Goal: Task Accomplishment & Management: Use online tool/utility

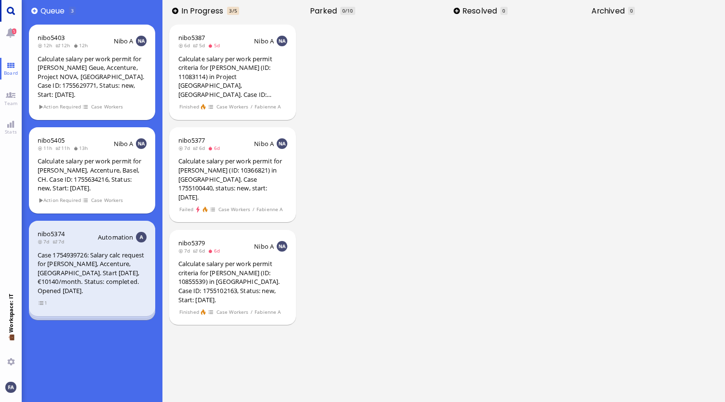
click at [6, 10] on link "Main menu" at bounding box center [11, 11] width 22 height 22
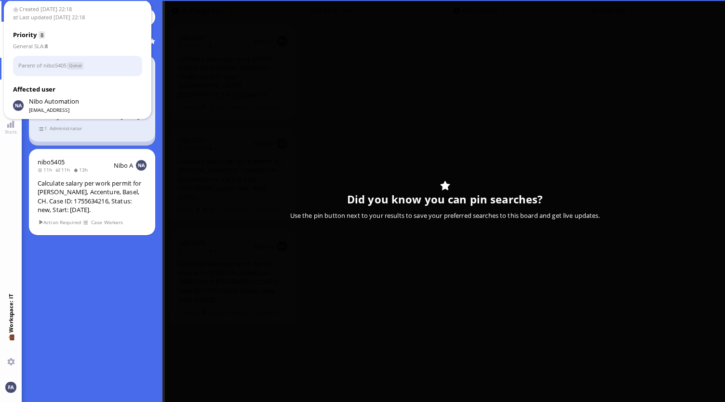
type input "Oettinger"
click at [91, 101] on div "Affected user Nibo Automation [EMAIL_ADDRESS]" at bounding box center [78, 99] width 130 height 29
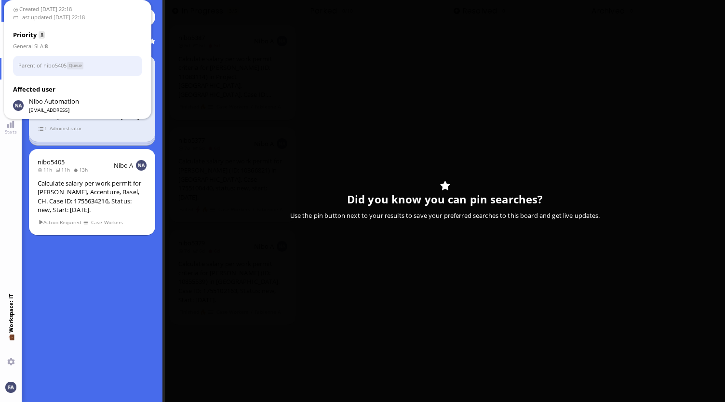
click at [99, 127] on section "1 Administrator" at bounding box center [92, 127] width 109 height 9
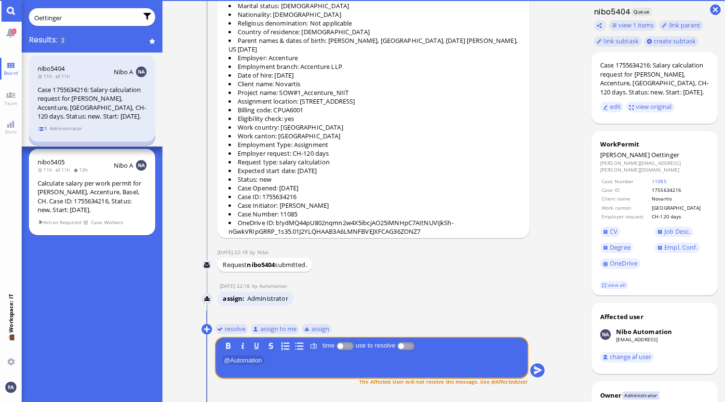
click at [42, 129] on span "1" at bounding box center [43, 128] width 10 height 8
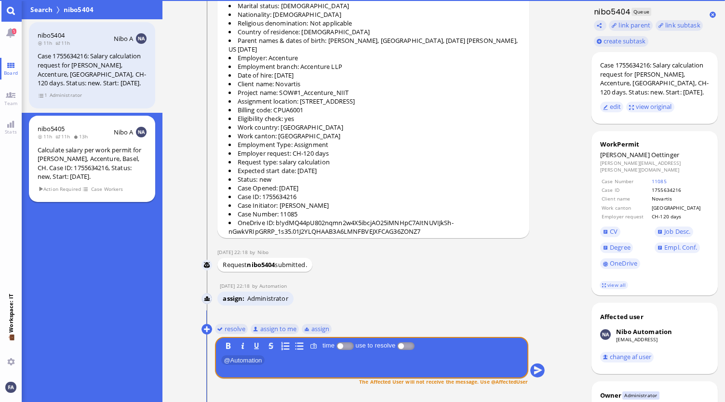
click at [58, 146] on div "Calculate salary per work permit for [PERSON_NAME], Accenture, Basel, CH. Case …" at bounding box center [92, 164] width 109 height 36
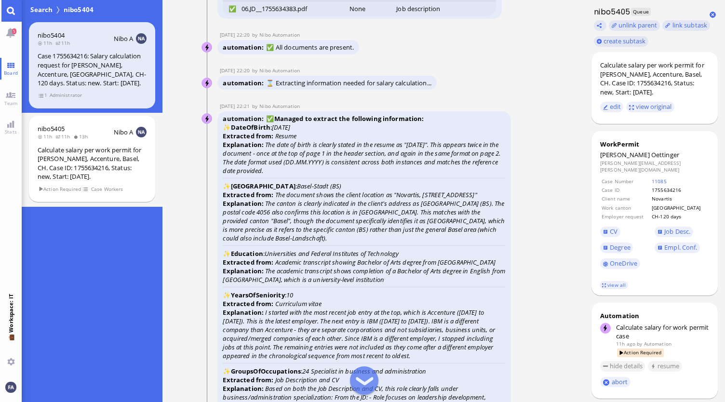
scroll to position [-1494, 0]
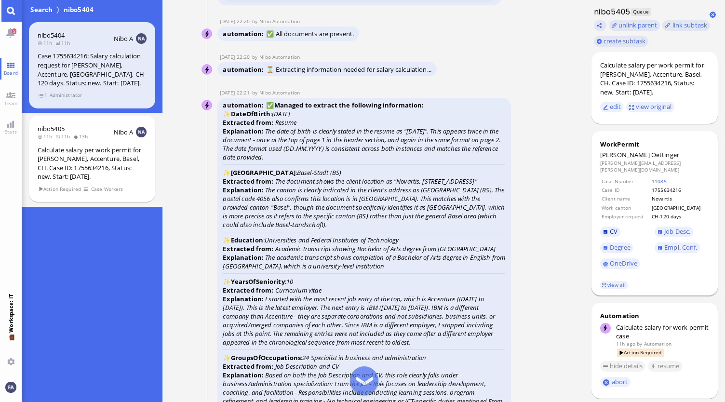
click at [610, 227] on span "CV" at bounding box center [614, 231] width 8 height 9
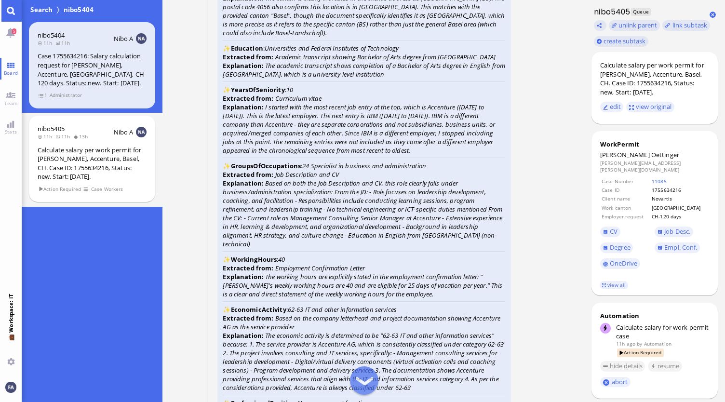
scroll to position [-1301, 0]
click at [628, 243] on span "Degree" at bounding box center [620, 247] width 21 height 9
click at [612, 229] on span "CV" at bounding box center [614, 231] width 8 height 9
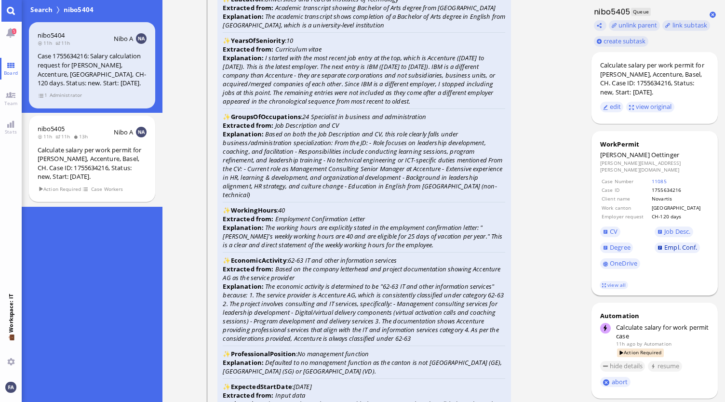
click at [671, 243] on span "Empl. Conf." at bounding box center [680, 247] width 33 height 9
click at [607, 226] on link "CV" at bounding box center [610, 231] width 20 height 11
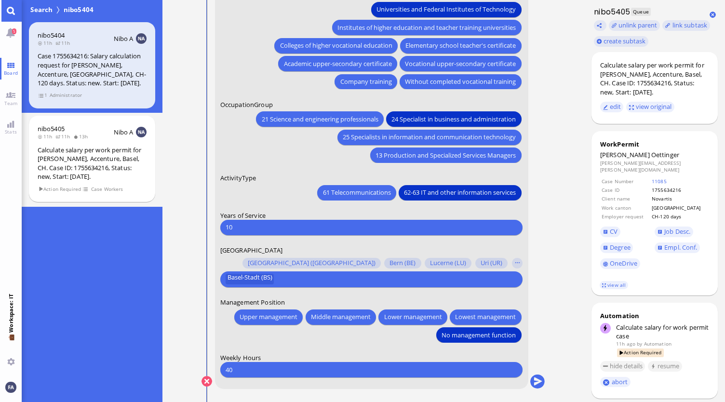
scroll to position [0, 0]
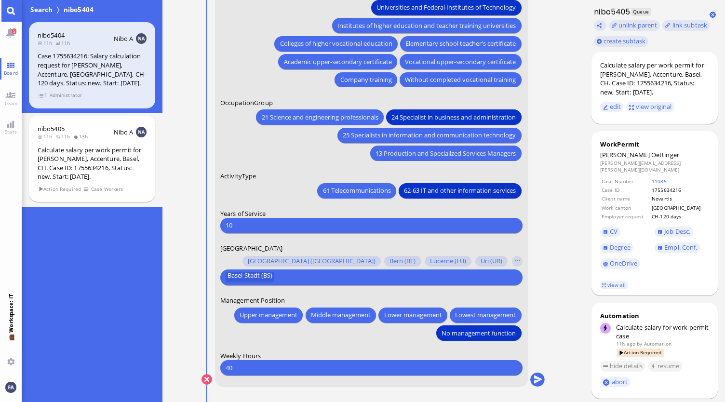
click at [285, 227] on input "10" at bounding box center [372, 225] width 292 height 10
type input "1"
type input "3"
click at [535, 380] on button "submit" at bounding box center [537, 379] width 14 height 14
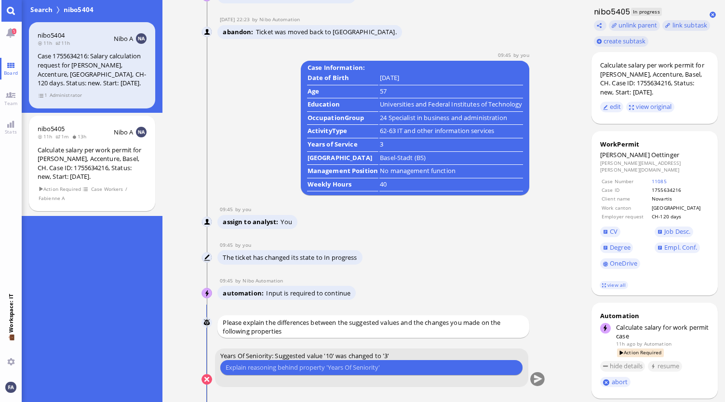
click at [373, 367] on input "text" at bounding box center [372, 367] width 292 height 10
type input "Only years in Accnenture count, started there in [DATE]"
click at [537, 379] on button "submit" at bounding box center [537, 379] width 14 height 14
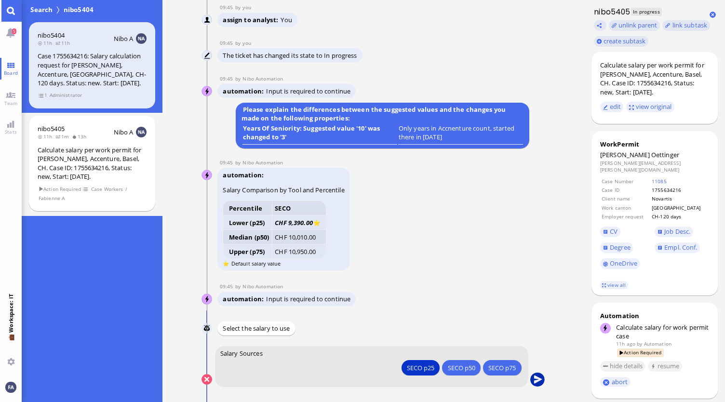
click at [538, 379] on button "submit" at bounding box center [537, 379] width 14 height 14
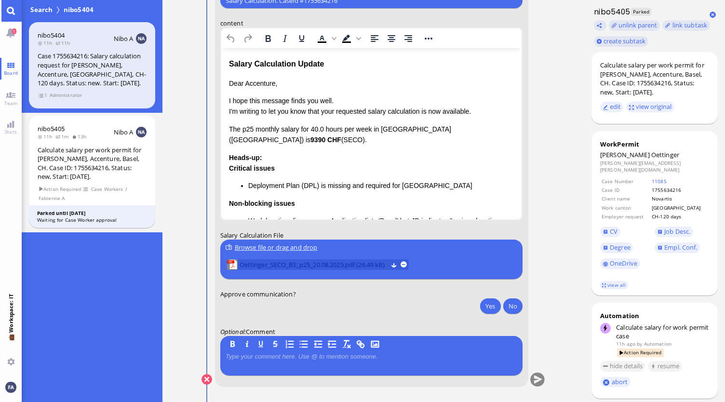
click at [326, 266] on span "Oettinger_SECO_BS_p25_20.08.2025.pdf (26.49 kB)" at bounding box center [313, 264] width 148 height 11
click at [397, 264] on button at bounding box center [394, 264] width 6 height 6
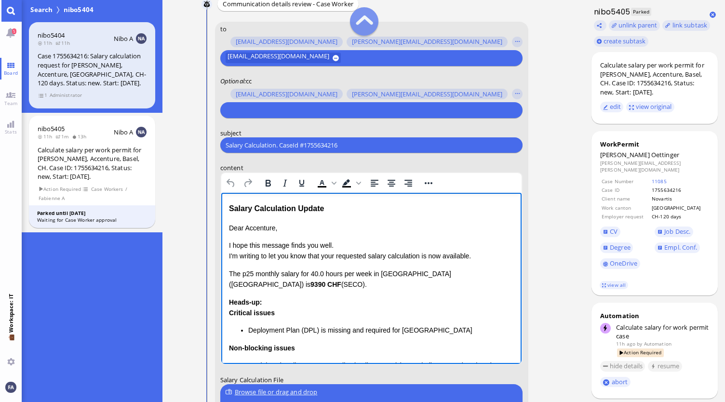
drag, startPoint x: 284, startPoint y: 285, endPoint x: 226, endPoint y: 200, distance: 102.6
click at [226, 200] on html "Salary Calculation Update Dear Accenture, I hope this message finds you well. I…" at bounding box center [371, 346] width 301 height 307
click at [257, 273] on p "The p25 monthly salary for 40.0 hours per week in [GEOGRAPHIC_DATA] ([GEOGRAPHI…" at bounding box center [370, 279] width 285 height 22
click at [286, 227] on p "Dear Accenture," at bounding box center [370, 228] width 285 height 11
drag, startPoint x: 281, startPoint y: 228, endPoint x: 229, endPoint y: 203, distance: 58.2
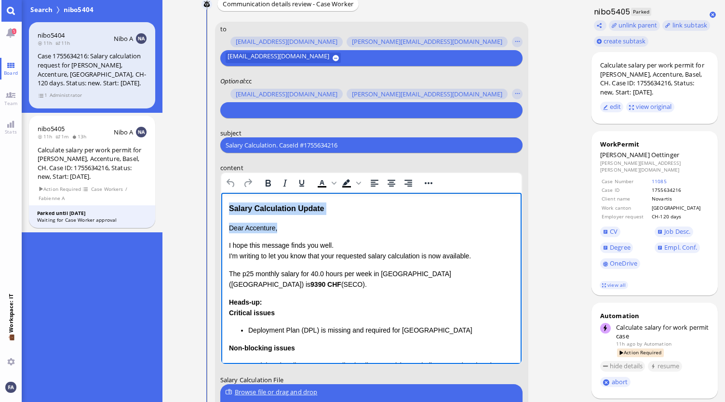
click at [229, 203] on div "Salary Calculation Update Dear Accenture, I hope this message finds you well. I…" at bounding box center [370, 346] width 285 height 288
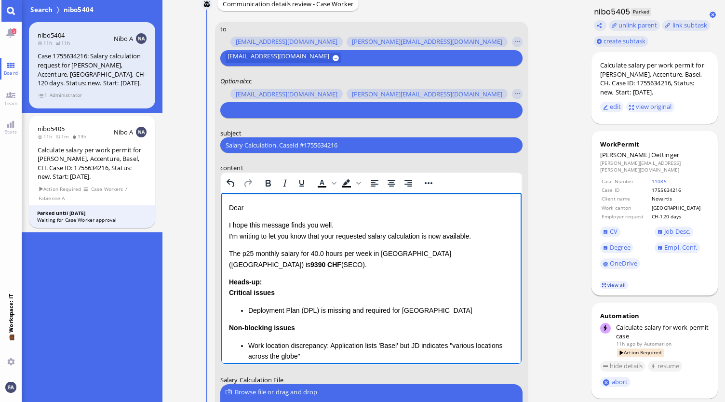
click at [619, 281] on link "view all" at bounding box center [613, 285] width 28 height 8
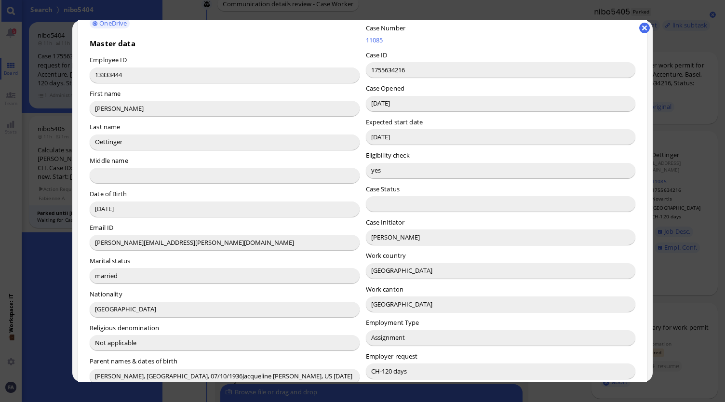
scroll to position [96, 0]
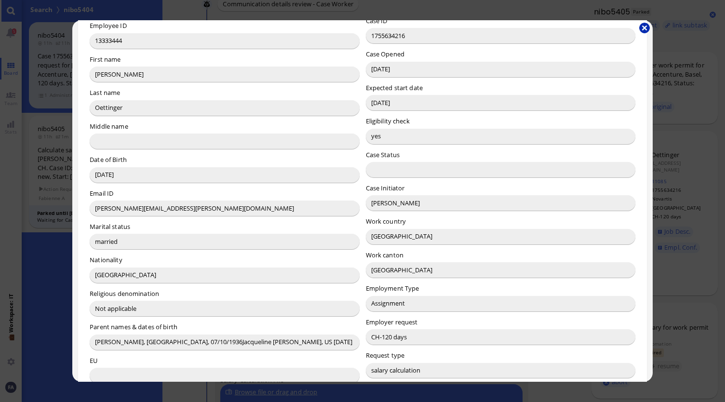
click at [643, 29] on button "button" at bounding box center [644, 28] width 11 height 11
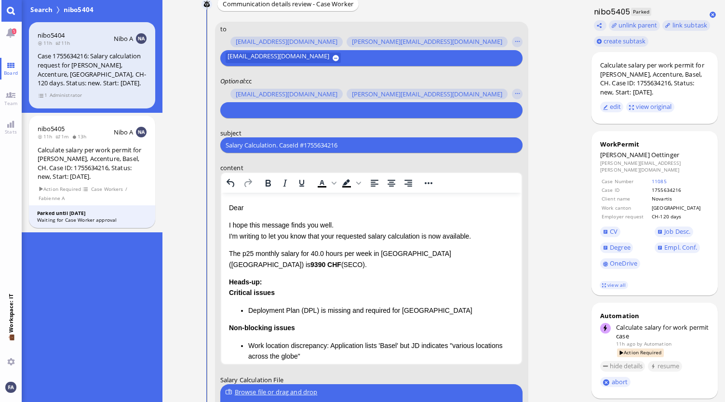
click at [311, 215] on div "Dear I hope this message finds you well. I'm writing to let you know that your …" at bounding box center [370, 326] width 285 height 248
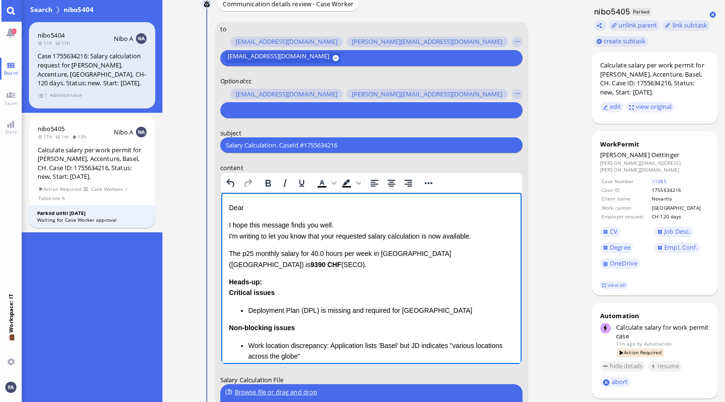
click at [293, 208] on p "Dear" at bounding box center [370, 207] width 285 height 11
click at [359, 228] on p "I hope this message finds you well. I'm writing to let you know that your reque…" at bounding box center [370, 231] width 285 height 22
drag, startPoint x: 336, startPoint y: 235, endPoint x: 325, endPoint y: 236, distance: 11.1
click at [325, 236] on p "I hope this message finds you well. I'm writing to let you know that your reque…" at bounding box center [370, 231] width 285 height 22
drag, startPoint x: 470, startPoint y: 238, endPoint x: 419, endPoint y: 238, distance: 50.6
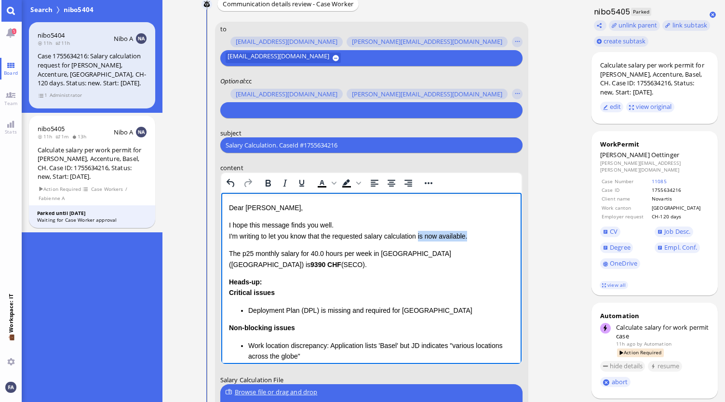
click at [419, 238] on p "I hope this message finds you well. I'm writing to let you know that the reques…" at bounding box center [370, 231] width 285 height 22
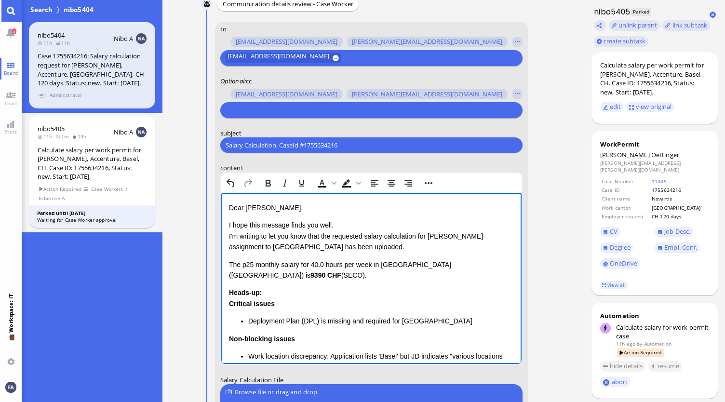
click at [383, 251] on p "I hope this message finds you well. I'm writing to let you know that the reques…" at bounding box center [370, 236] width 285 height 32
click at [396, 243] on p "I hope this message finds you well. I'm writing to let you know that the reques…" at bounding box center [370, 236] width 285 height 32
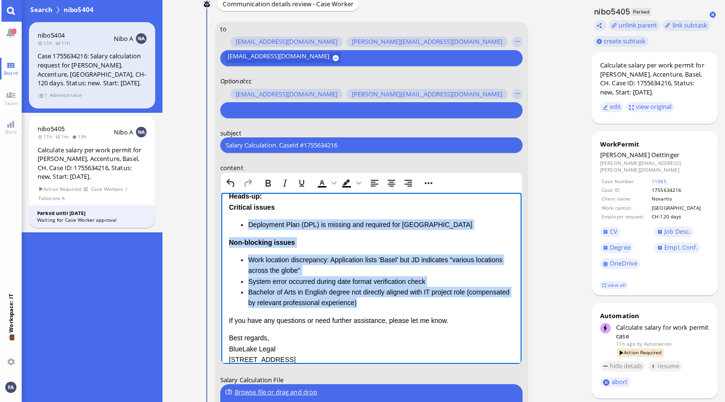
drag, startPoint x: 425, startPoint y: 305, endPoint x: 237, endPoint y: 226, distance: 204.3
click at [237, 226] on div "Heads-up: Critical issues Deployment Plan (DPL) is missing and required for Bas…" at bounding box center [370, 250] width 285 height 118
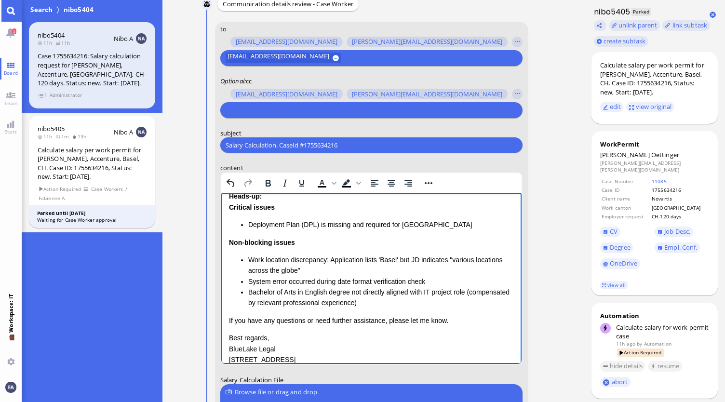
scroll to position [49, 0]
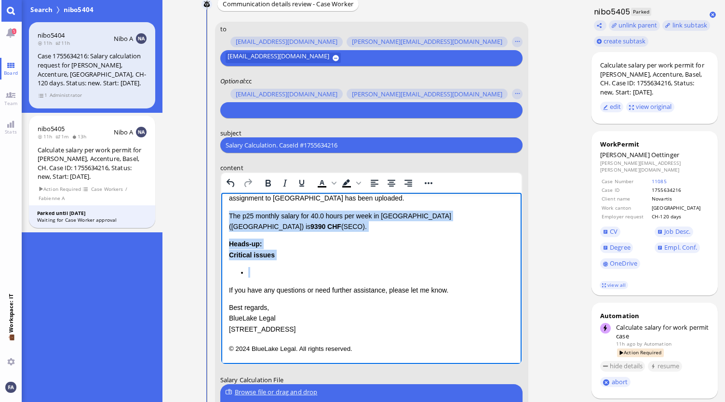
drag, startPoint x: 258, startPoint y: 276, endPoint x: 225, endPoint y: 215, distance: 68.6
click at [225, 215] on html "Dear [PERSON_NAME], I hope this message finds you well. I'm writing to let you …" at bounding box center [371, 254] width 301 height 220
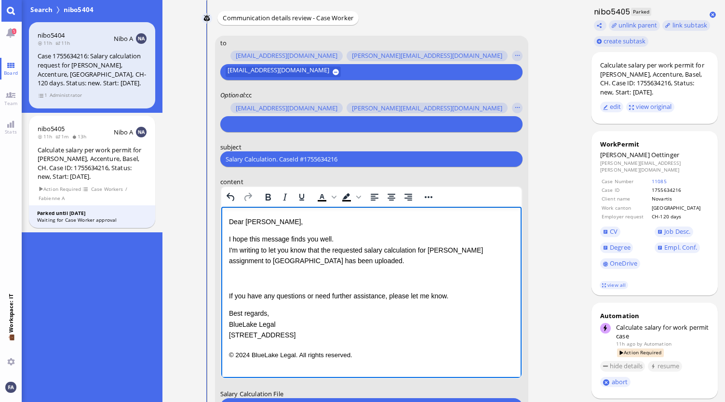
scroll to position [-145, 0]
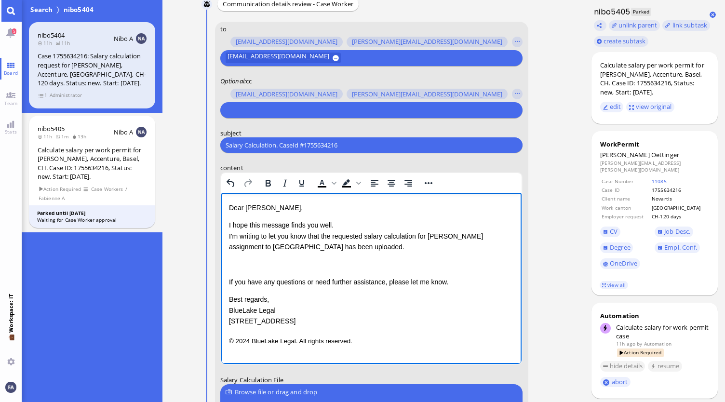
click at [349, 245] on p "I hope this message finds you well. I'm writing to let you know that the reques…" at bounding box center [370, 236] width 285 height 32
click at [332, 263] on p "Rich Text Area. Press ALT-0 for help." at bounding box center [370, 264] width 285 height 11
click at [327, 257] on div "Dear [PERSON_NAME], I hope this message finds you well. I'm writing to let you …" at bounding box center [370, 264] width 285 height 124
click at [329, 252] on p "I hope this message finds you well. I'm writing to let you know that the reques…" at bounding box center [370, 236] width 285 height 32
click at [228, 261] on p "Rich Text Area. Press ALT-0 for help." at bounding box center [370, 264] width 285 height 11
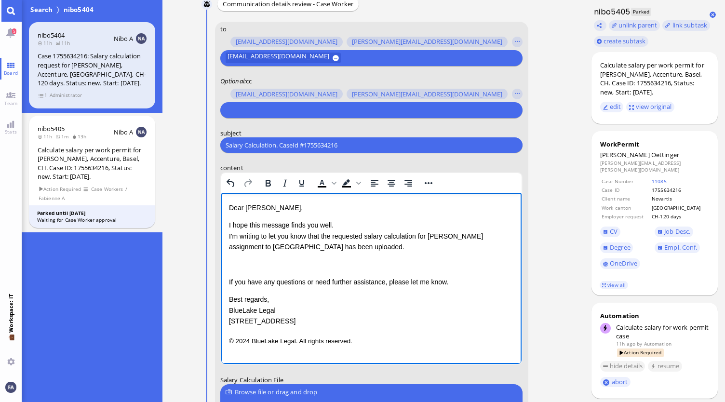
click at [357, 253] on div "Dear [PERSON_NAME], I hope this message finds you well. I'm writing to let you …" at bounding box center [370, 264] width 285 height 124
click at [287, 265] on p "Rich Text Area. Press ALT-0 for help." at bounding box center [370, 264] width 285 height 11
click at [328, 247] on p "I hope this message finds you well. I'm writing to let you know that the reques…" at bounding box center [370, 236] width 285 height 32
click at [280, 262] on p "Rich Text Area. Press ALT-0 for help." at bounding box center [370, 264] width 285 height 11
click at [348, 250] on p "I hope this message finds you well. I'm writing to let you know that the reques…" at bounding box center [370, 236] width 285 height 32
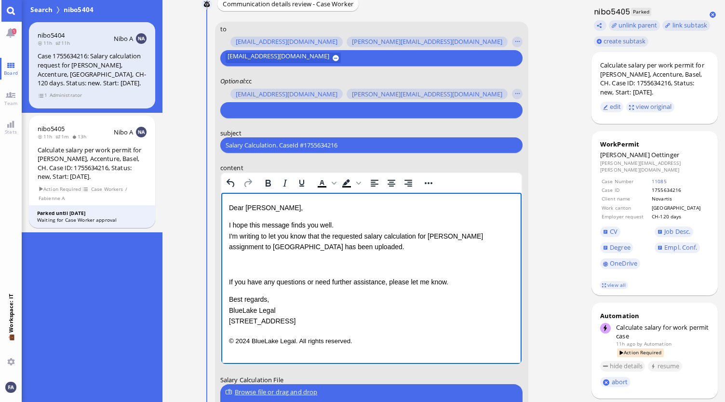
click at [292, 263] on p "Rich Text Area. Press ALT-0 for help." at bounding box center [370, 264] width 285 height 11
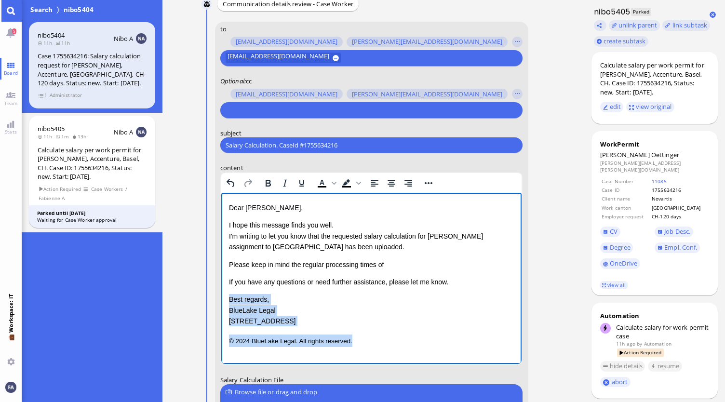
drag, startPoint x: 357, startPoint y: 342, endPoint x: 227, endPoint y: 297, distance: 137.5
click at [227, 297] on html "Dear [PERSON_NAME], I hope this message finds you well. I'm writing to let you …" at bounding box center [371, 274] width 301 height 163
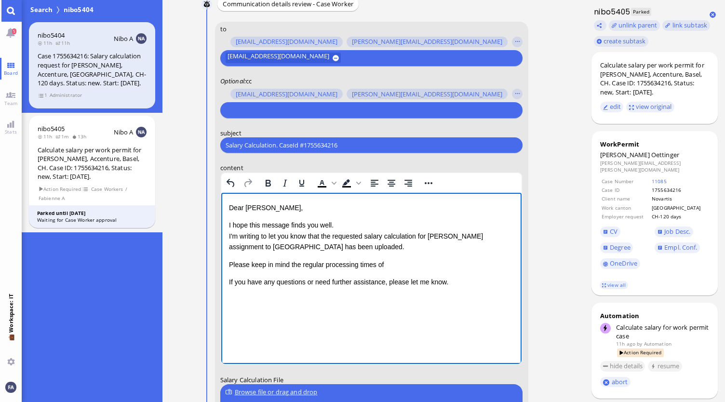
click at [405, 256] on div "Dear [PERSON_NAME], I hope this message finds you well. I'm writing to let you …" at bounding box center [370, 244] width 285 height 85
click at [481, 317] on html "Dear [PERSON_NAME], I hope this message finds you well. I'm writing to let you …" at bounding box center [371, 255] width 301 height 124
click at [389, 262] on p "Please keep in mind the regular processing times of" at bounding box center [370, 264] width 285 height 11
click at [489, 261] on p "Please keep in mind the regular processing times of 8 weeks for Non-EU residents" at bounding box center [370, 264] width 285 height 11
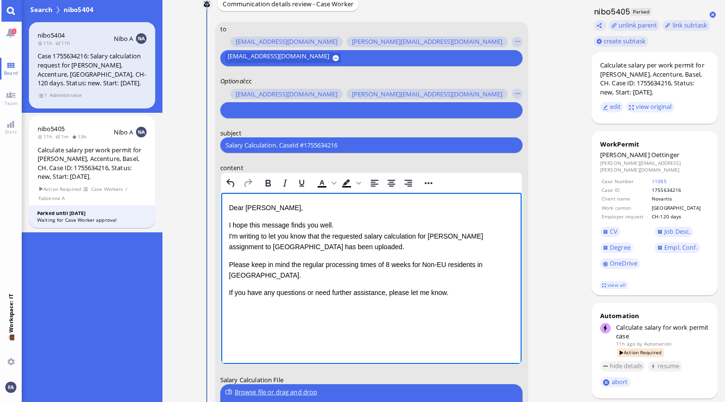
click at [457, 289] on div "Dear [PERSON_NAME], I hope this message finds you well. I'm writing to let you …" at bounding box center [370, 260] width 285 height 116
click at [469, 267] on p "Please keep in mind the regular processing times of 8 weeks for Non-EU resident…" at bounding box center [370, 270] width 285 height 22
click at [499, 273] on div "Dear [PERSON_NAME], I hope this message finds you well. I'm writing to let you …" at bounding box center [370, 250] width 285 height 96
click at [492, 274] on div "Dear [PERSON_NAME], I hope this message finds you well. I'm writing to let you …" at bounding box center [370, 250] width 285 height 96
click at [393, 306] on p "Rich Text Area. Press ALT-0 for help." at bounding box center [370, 312] width 285 height 13
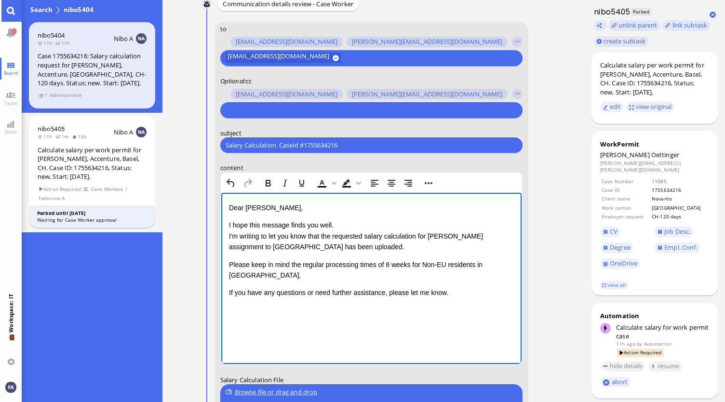
click at [477, 324] on html "Dear [PERSON_NAME], I hope this message finds you well. I'm writing to let you …" at bounding box center [371, 260] width 301 height 135
click at [472, 266] on p "Please keep in mind the regular processing times of 8 weeks for Non-EU resident…" at bounding box center [370, 270] width 285 height 22
drag, startPoint x: 472, startPoint y: 265, endPoint x: 445, endPoint y: 266, distance: 27.0
click at [445, 266] on p "Please keep in mind the regular processing times of 8 weeks for Non-EU resident…" at bounding box center [370, 270] width 285 height 22
click at [449, 290] on div "Dear [PERSON_NAME], I hope this message finds you well. I'm writing to let you …" at bounding box center [370, 260] width 285 height 116
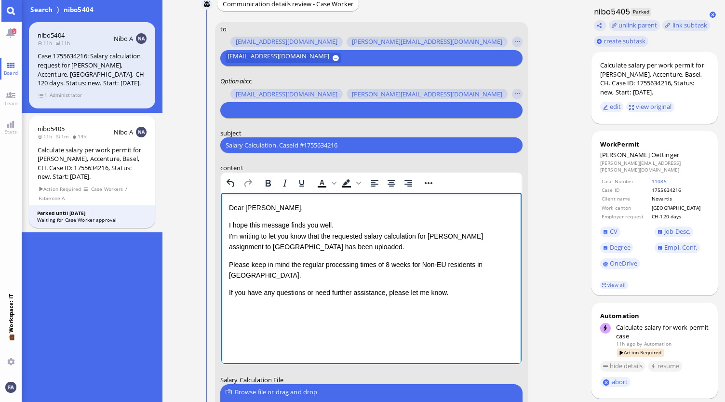
click at [315, 266] on p "Please keep in mind the regular processing times of 8 weeks for Non-EU resident…" at bounding box center [370, 270] width 285 height 22
click at [399, 261] on p "Please keep in mind the regular processing times of 8 weeks for Non-EU resident…" at bounding box center [370, 270] width 285 height 22
click at [471, 255] on div "Dear [PERSON_NAME], I hope this message finds you well. I'm writing to let you …" at bounding box center [370, 250] width 285 height 96
click at [474, 270] on div "Dear [PERSON_NAME], I hope this message finds you well. I'm writing to let you …" at bounding box center [370, 250] width 285 height 96
click at [351, 293] on div "Dear [PERSON_NAME], I hope this message finds you well. I'm writing to let you …" at bounding box center [370, 260] width 285 height 116
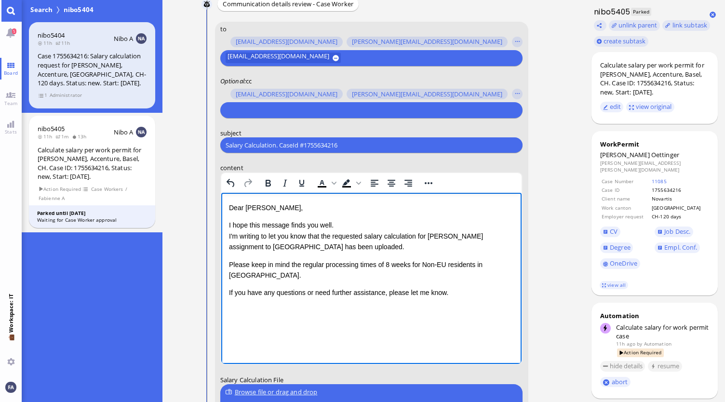
scroll to position [-193, 0]
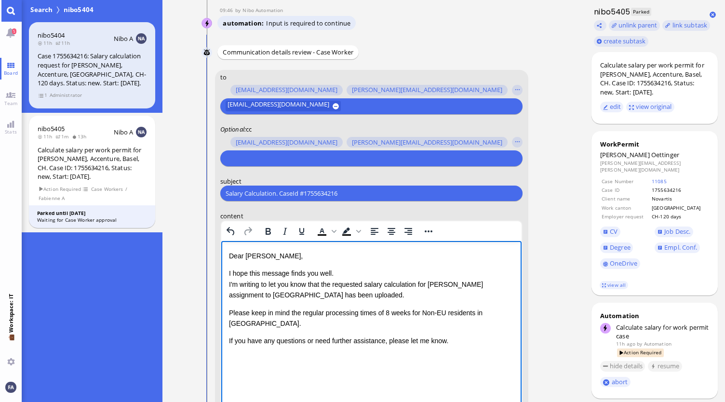
click at [253, 158] on input "text" at bounding box center [370, 158] width 289 height 10
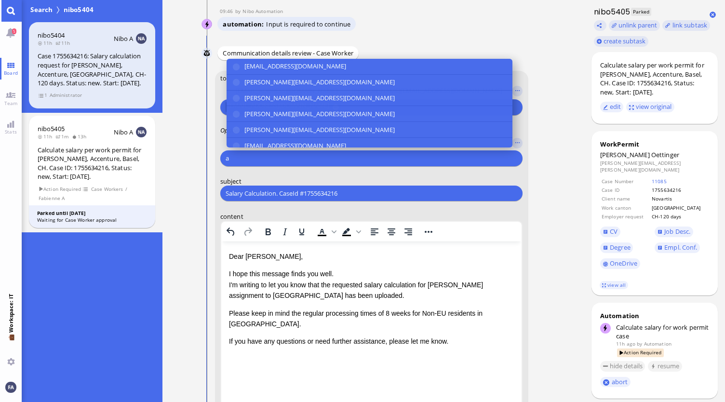
scroll to position [-192, 0]
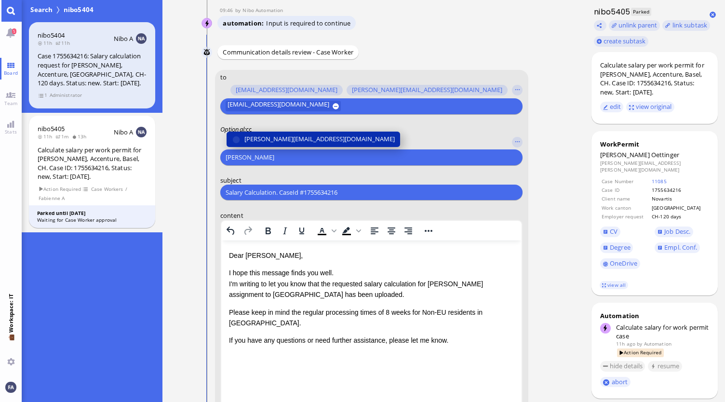
type input "[PERSON_NAME]"
click at [277, 140] on span "[PERSON_NAME][EMAIL_ADDRESS][DOMAIN_NAME]" at bounding box center [319, 139] width 150 height 10
type input "den"
click at [294, 136] on span "[EMAIL_ADDRESS][DOMAIN_NAME]" at bounding box center [295, 139] width 102 height 10
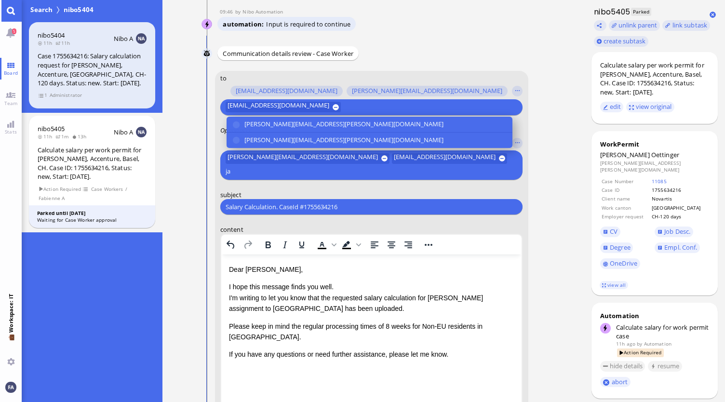
scroll to position [-205, 0]
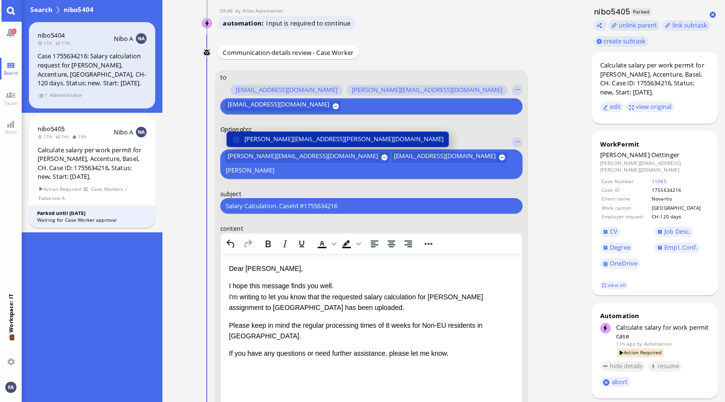
type input "[PERSON_NAME]"
click at [310, 138] on span "[PERSON_NAME][EMAIL_ADDRESS][PERSON_NAME][DOMAIN_NAME]" at bounding box center [343, 139] width 199 height 10
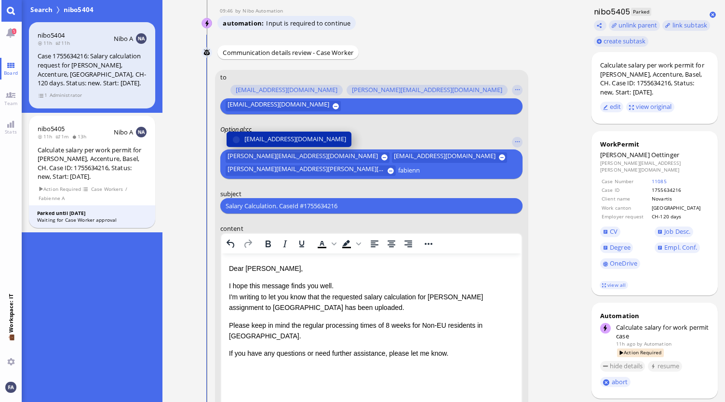
type input "fabienn"
click at [312, 139] on span "[EMAIL_ADDRESS][DOMAIN_NAME]" at bounding box center [295, 139] width 102 height 10
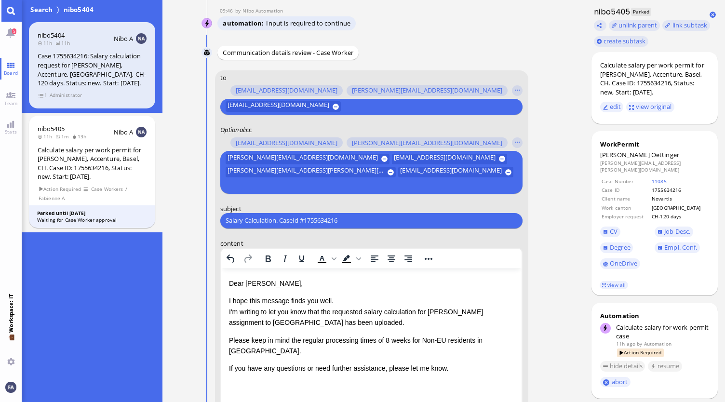
click at [353, 332] on div "Dear [PERSON_NAME], I hope this message finds you well. I'm writing to let you …" at bounding box center [370, 326] width 285 height 96
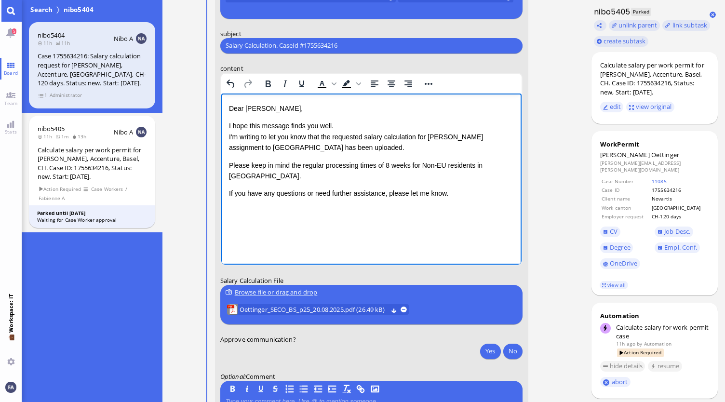
scroll to position [-27, 0]
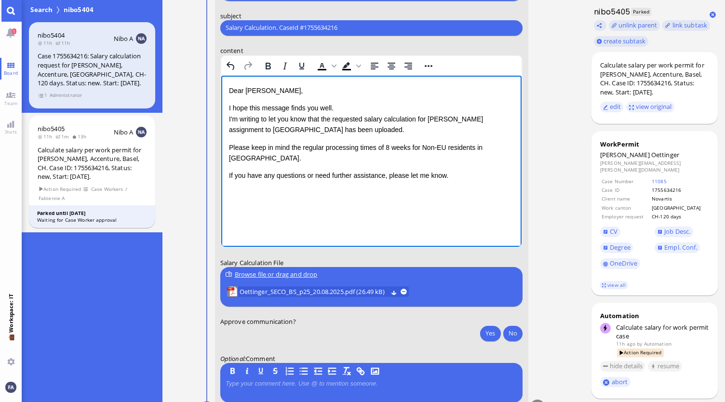
click at [312, 188] on p "Rich Text Area. Press ALT-0 for help." at bounding box center [370, 194] width 285 height 13
click at [374, 142] on div "Dear [PERSON_NAME], I hope this message finds you well. I'm writing to let you …" at bounding box center [370, 133] width 285 height 96
click at [371, 131] on p "I hope this message finds you well. I'm writing to let you know that the reques…" at bounding box center [370, 118] width 285 height 32
click at [398, 126] on p "I hope this message finds you well. I'm writing to let you know that the reques…" at bounding box center [370, 118] width 285 height 32
click at [484, 170] on p "If you have any questions or need further assistance, please let me know." at bounding box center [370, 175] width 285 height 11
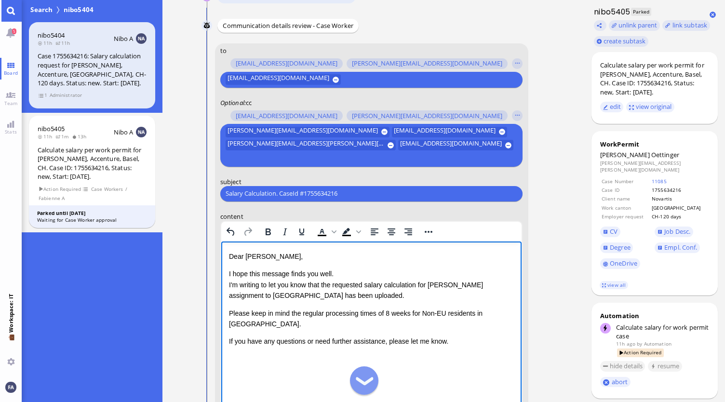
scroll to position [0, 0]
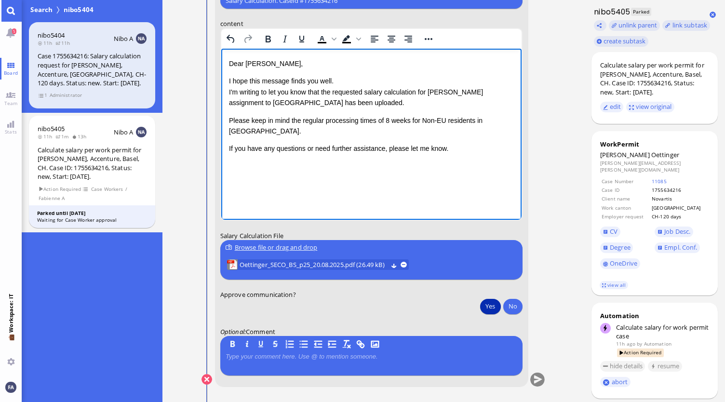
click at [491, 307] on button "Yes" at bounding box center [490, 305] width 20 height 15
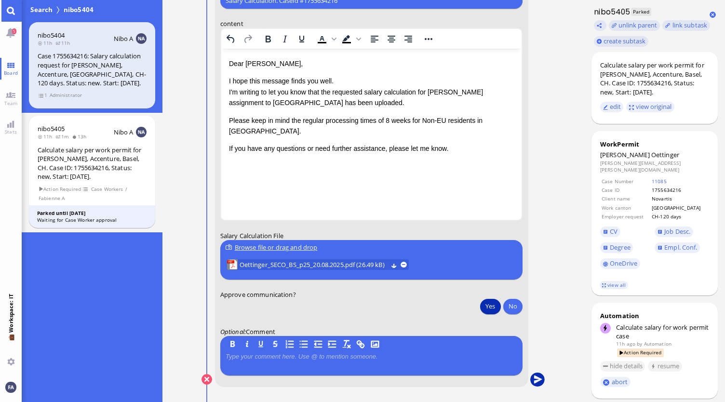
click at [535, 381] on button "submit" at bounding box center [537, 379] width 14 height 14
